Goal: Task Accomplishment & Management: Manage account settings

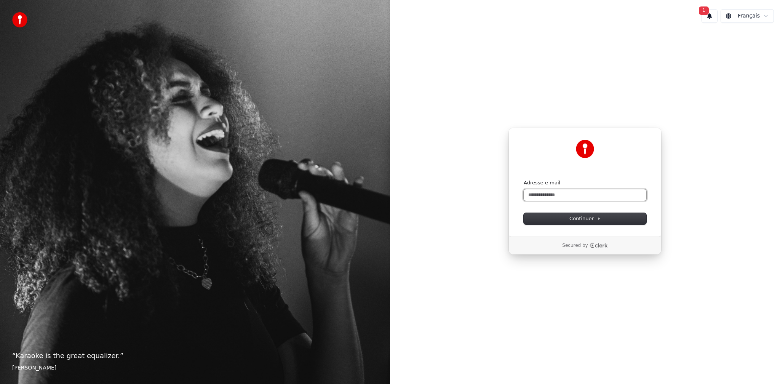
click at [542, 197] on input "Adresse e-mail" at bounding box center [585, 194] width 123 height 11
click at [571, 219] on span "Continuer" at bounding box center [584, 218] width 31 height 7
type input "**********"
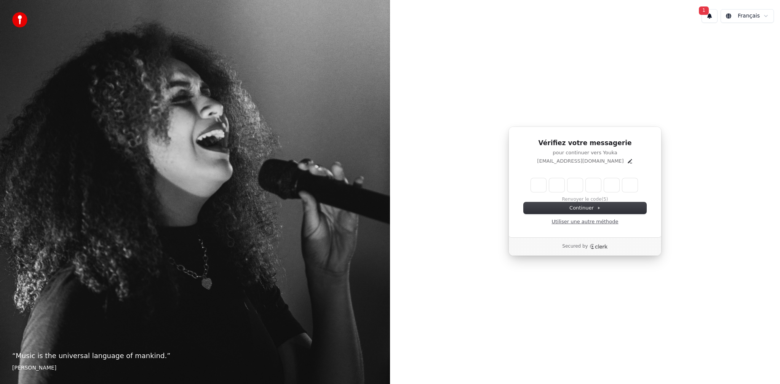
type input "*"
type input "**"
type input "*"
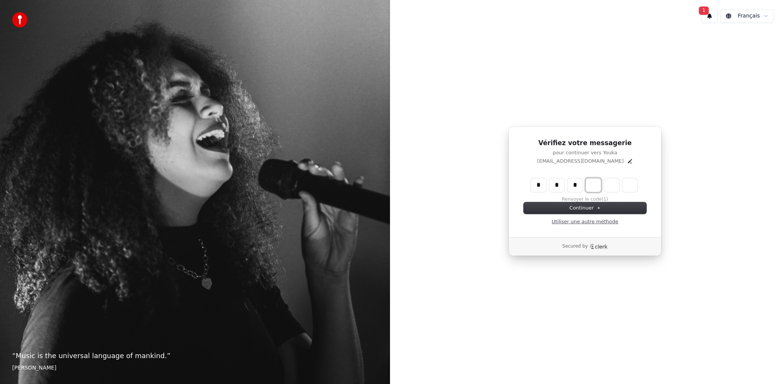
type input "***"
type input "*"
type input "****"
type input "*"
type input "******"
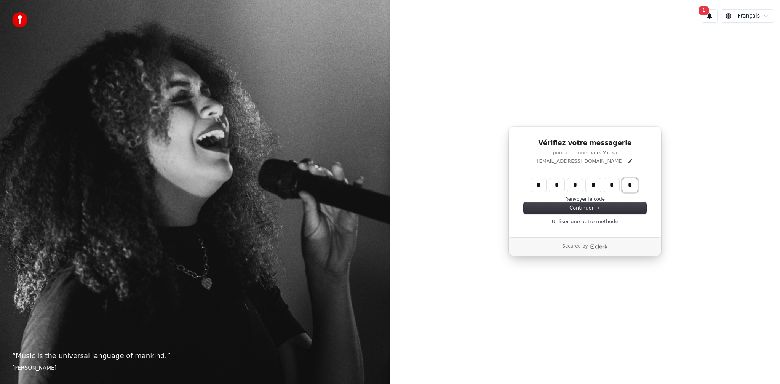
type input "*"
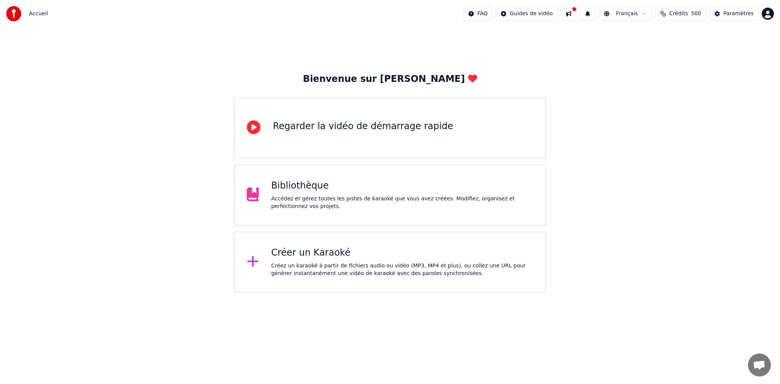
click at [678, 14] on span "Crédits" at bounding box center [678, 14] width 19 height 8
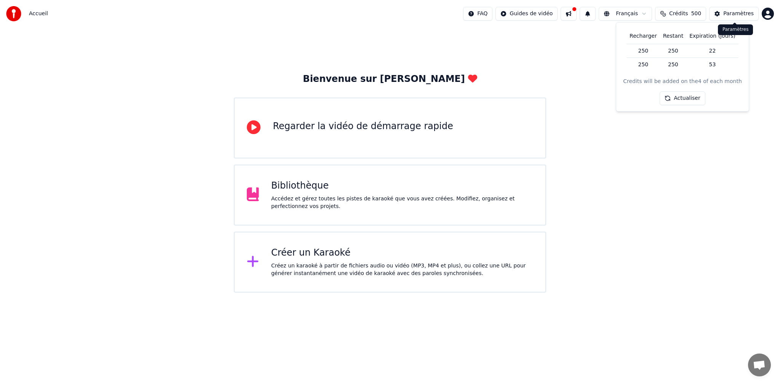
click at [734, 14] on div "Paramètres" at bounding box center [738, 14] width 30 height 8
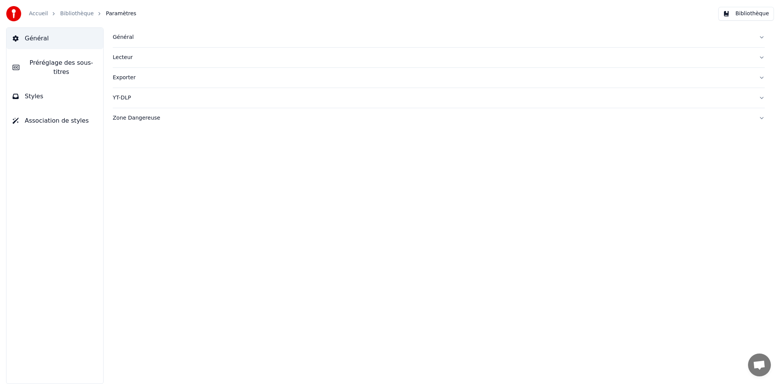
click at [124, 38] on div "Général" at bounding box center [433, 38] width 640 height 8
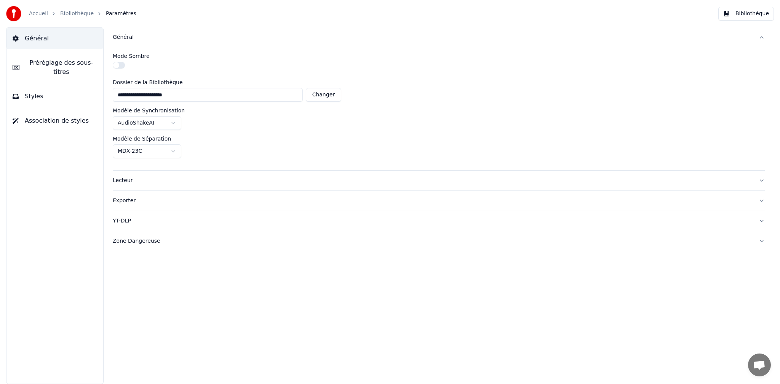
click at [761, 36] on button "Général" at bounding box center [439, 37] width 652 height 20
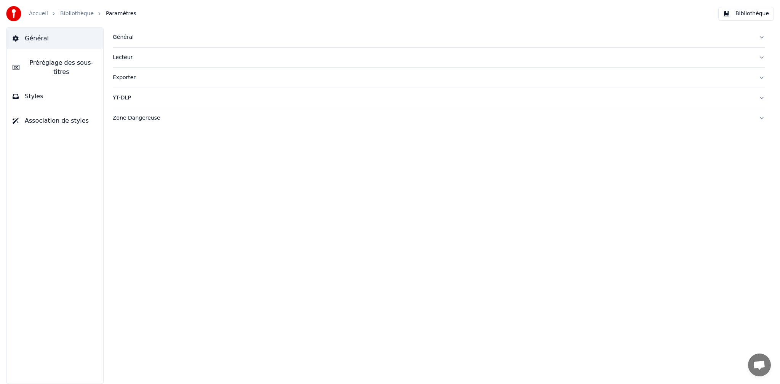
click at [760, 77] on button "Exporter" at bounding box center [439, 78] width 652 height 20
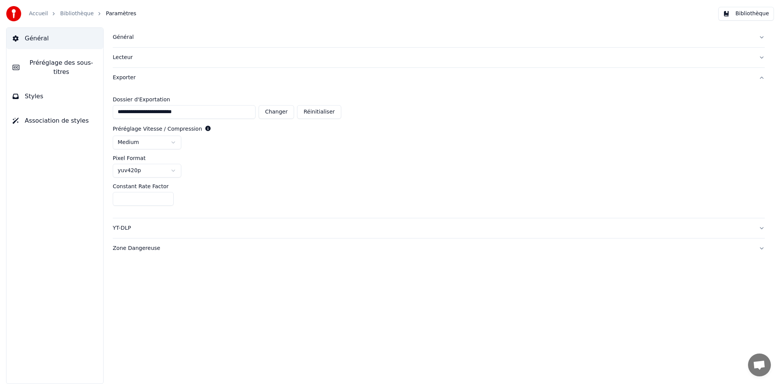
click at [760, 77] on button "Exporter" at bounding box center [439, 78] width 652 height 20
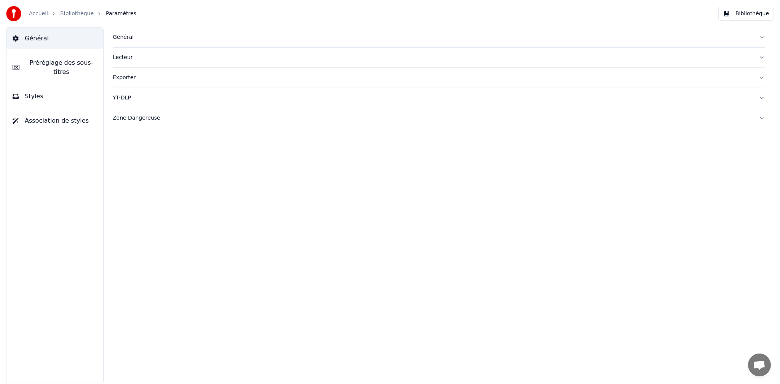
click at [761, 58] on button "Lecteur" at bounding box center [439, 58] width 652 height 20
click at [760, 58] on button "Lecteur" at bounding box center [439, 58] width 652 height 20
click at [77, 13] on link "Bibliothèque" at bounding box center [77, 14] width 34 height 8
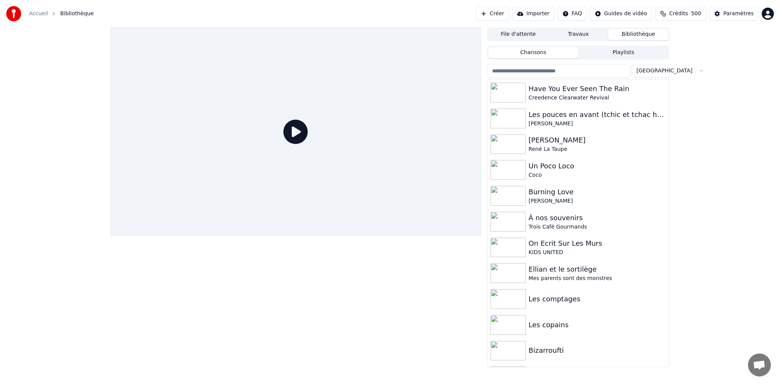
click at [36, 13] on link "Accueil" at bounding box center [38, 14] width 19 height 8
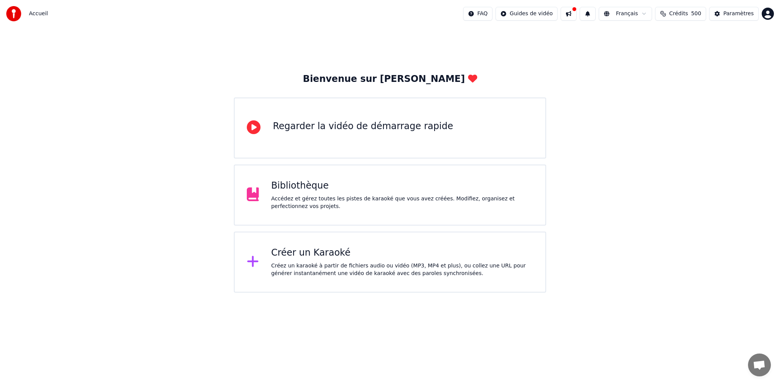
click at [574, 14] on button at bounding box center [569, 14] width 16 height 14
click at [538, 37] on div "Bienvenue sur Youka Regarder la vidéo de démarrage rapide Bibliothèque Accédez …" at bounding box center [390, 159] width 780 height 265
click at [591, 14] on button at bounding box center [588, 14] width 16 height 14
click at [80, 5] on div "Accueil FAQ Guides de vidéo Français Crédits 500 Paramètres" at bounding box center [390, 13] width 780 height 27
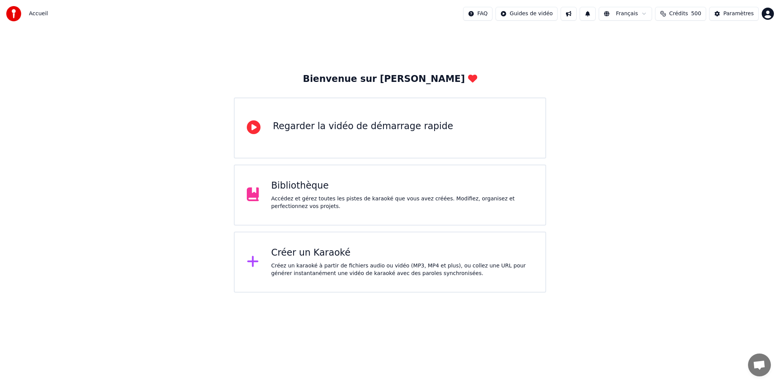
click at [289, 192] on div "Bibliothèque Accédez et gérez toutes les pistes de karaoké que vous avez créées…" at bounding box center [402, 195] width 262 height 30
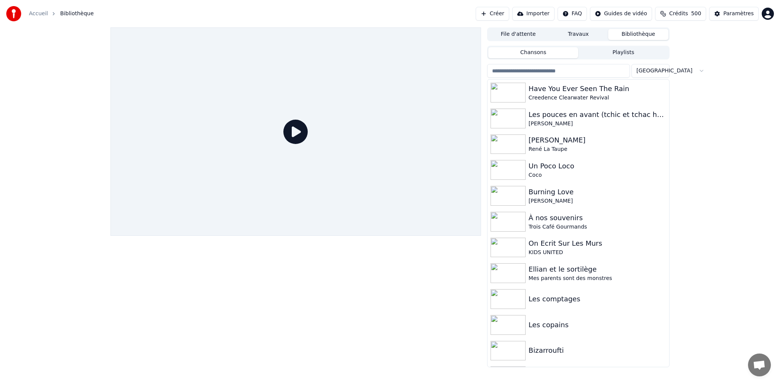
click at [679, 13] on span "Crédits" at bounding box center [678, 14] width 19 height 8
click at [769, 13] on html "Accueil Bibliothèque Créer Importer FAQ Guides de vidéo Crédits 500 Paramètres …" at bounding box center [390, 192] width 780 height 384
click at [718, 45] on span "Facturation" at bounding box center [721, 49] width 30 height 8
